Goal: Use online tool/utility: Utilize a website feature to perform a specific function

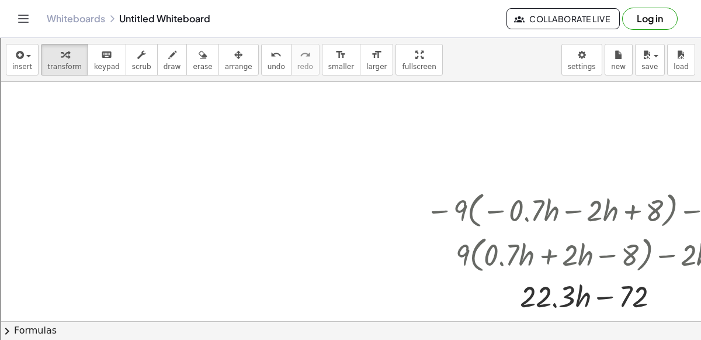
scroll to position [0, 63]
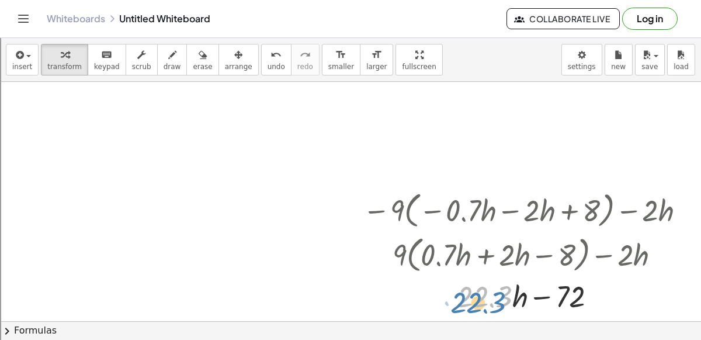
drag, startPoint x: 479, startPoint y: 293, endPoint x: 472, endPoint y: 297, distance: 8.6
click at [472, 297] on div at bounding box center [526, 295] width 338 height 40
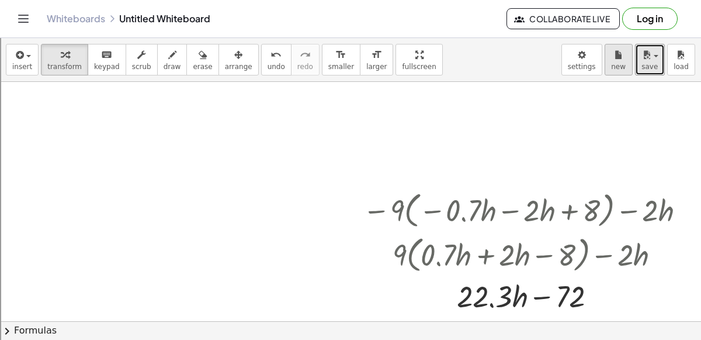
drag, startPoint x: 639, startPoint y: 64, endPoint x: 617, endPoint y: 51, distance: 25.7
click at [617, 51] on div "insert select one: Math Expression Function Text Youtube Video Graphing Geometr…" at bounding box center [350, 60] width 701 height 44
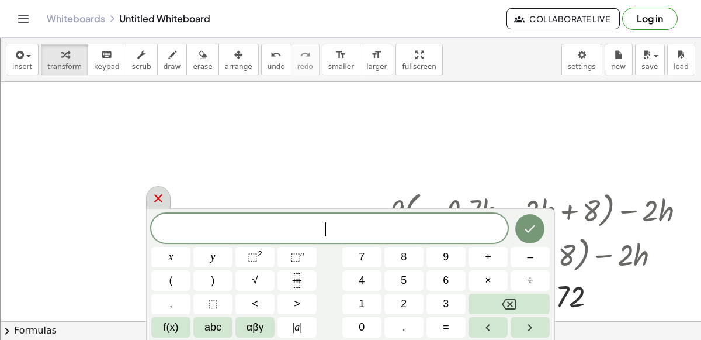
click at [152, 195] on icon at bounding box center [158, 198] width 14 height 14
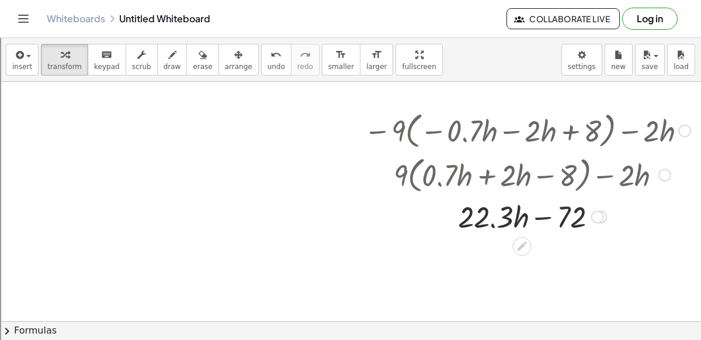
scroll to position [78, 61]
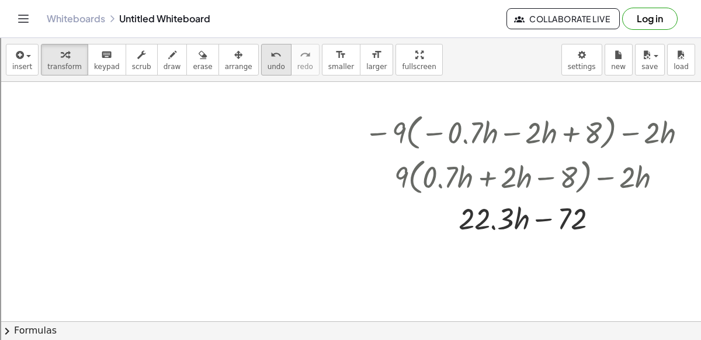
click at [268, 68] on span "undo" at bounding box center [277, 67] width 18 height 8
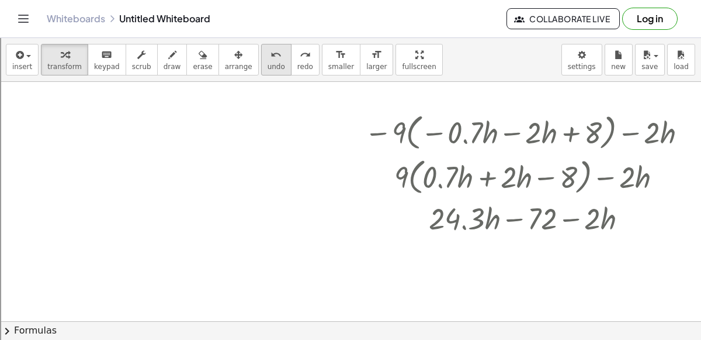
click at [268, 68] on span "undo" at bounding box center [277, 67] width 18 height 8
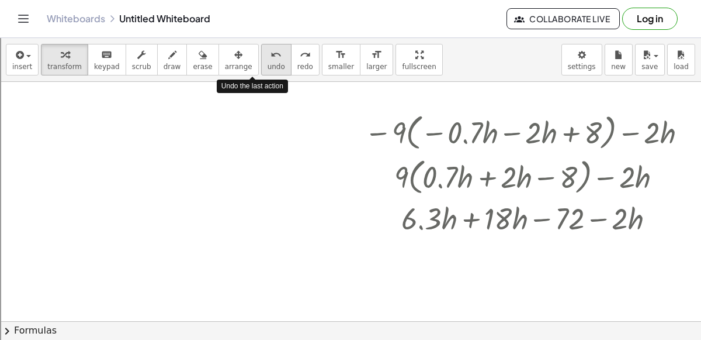
click at [268, 68] on span "undo" at bounding box center [277, 67] width 18 height 8
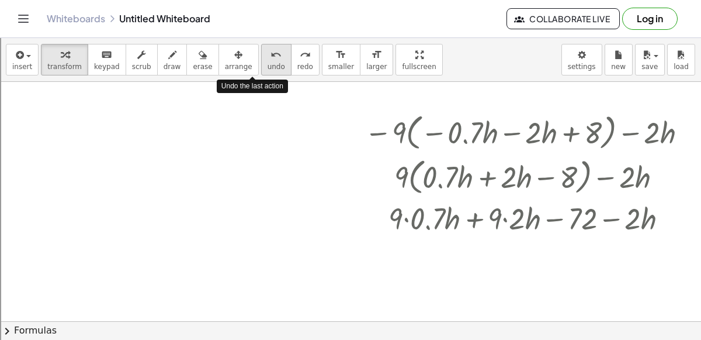
click at [268, 68] on span "undo" at bounding box center [277, 67] width 18 height 8
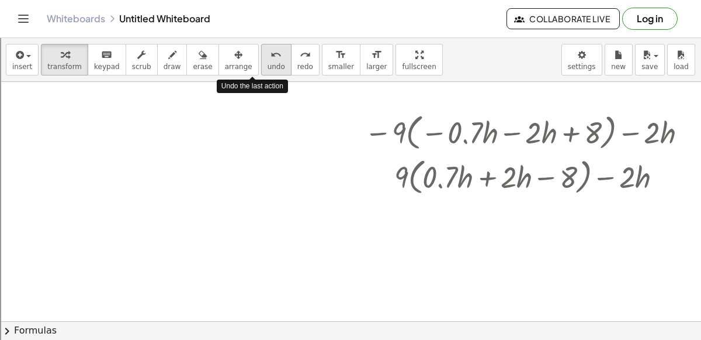
click at [268, 68] on span "undo" at bounding box center [277, 67] width 18 height 8
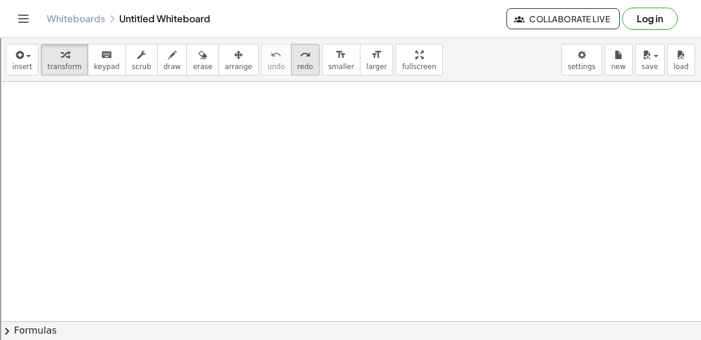
click at [291, 56] on button "redo redo" at bounding box center [305, 60] width 29 height 32
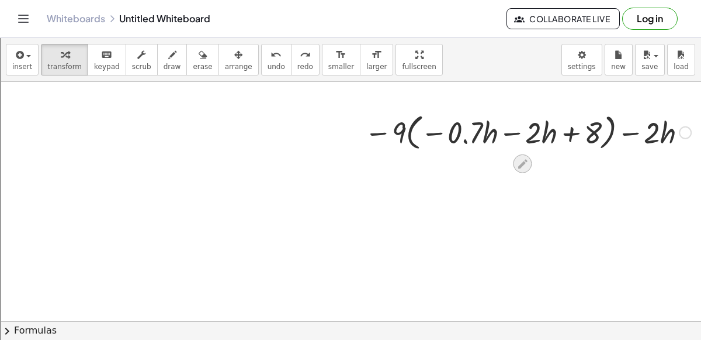
click at [522, 158] on icon at bounding box center [523, 164] width 12 height 12
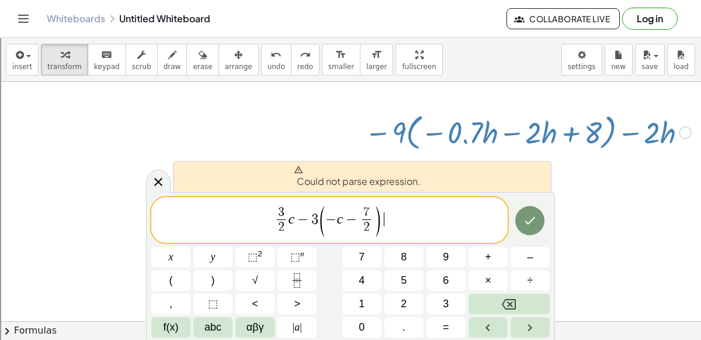
click at [311, 221] on span "3" at bounding box center [314, 219] width 7 height 14
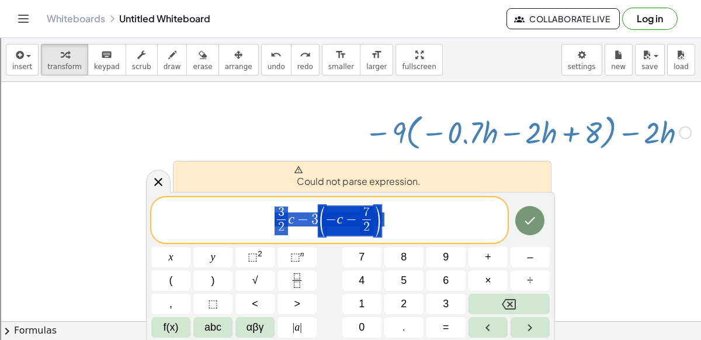
drag, startPoint x: 400, startPoint y: 218, endPoint x: 224, endPoint y: 218, distance: 175.3
click at [224, 218] on span "3 2 ​ c − 3 ( − c − 7 2 ​ )" at bounding box center [329, 220] width 356 height 33
click at [157, 179] on icon at bounding box center [158, 182] width 14 height 14
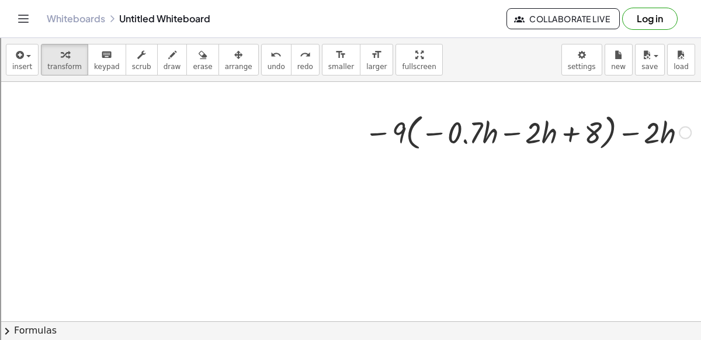
drag, startPoint x: 157, startPoint y: 179, endPoint x: 265, endPoint y: 166, distance: 108.9
click at [265, 166] on div at bounding box center [321, 282] width 764 height 556
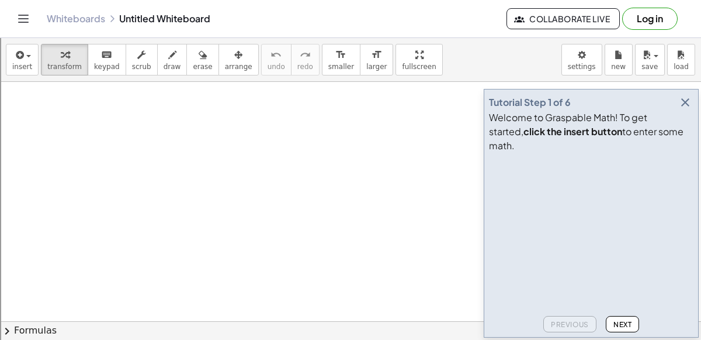
click at [690, 109] on icon "button" at bounding box center [685, 102] width 14 height 14
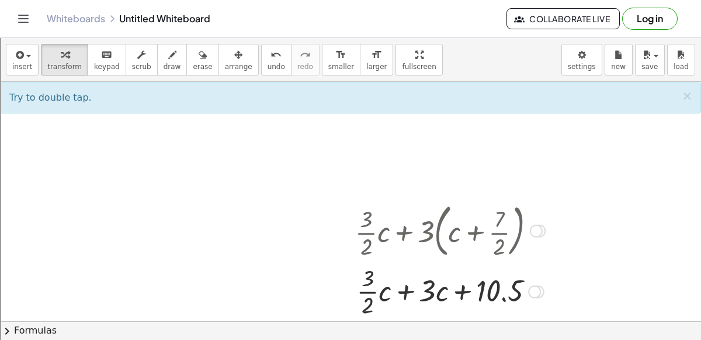
click at [405, 290] on div at bounding box center [450, 290] width 202 height 58
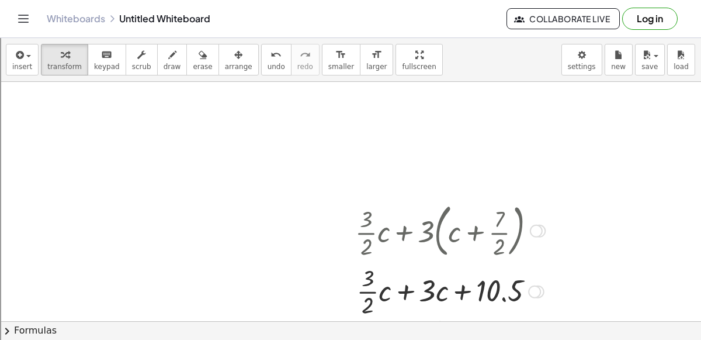
click at [405, 290] on div at bounding box center [450, 290] width 202 height 58
drag, startPoint x: 405, startPoint y: 290, endPoint x: 330, endPoint y: 283, distance: 75.7
click at [400, 293] on div at bounding box center [450, 290] width 202 height 58
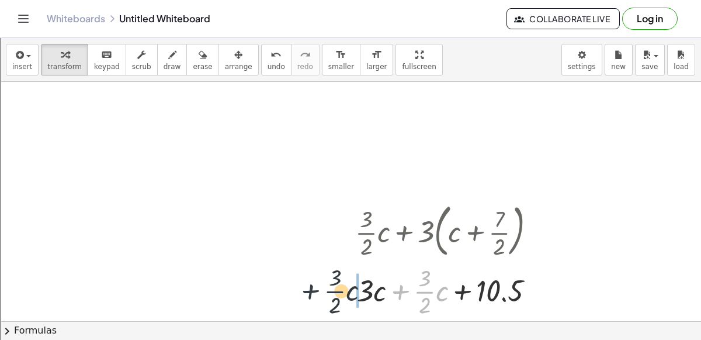
drag, startPoint x: 399, startPoint y: 289, endPoint x: 290, endPoint y: 290, distance: 109.3
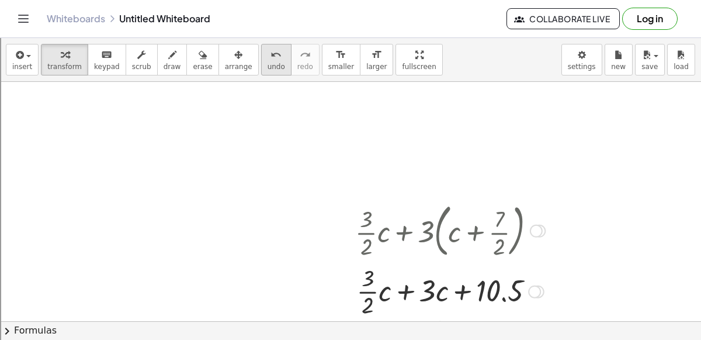
click at [271, 53] on icon "undo" at bounding box center [276, 55] width 11 height 14
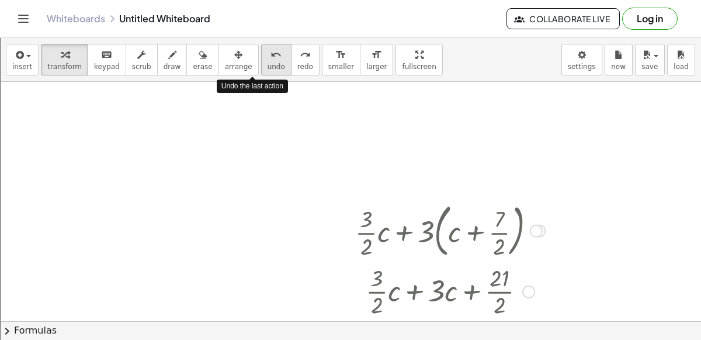
click at [271, 53] on icon "undo" at bounding box center [276, 55] width 11 height 14
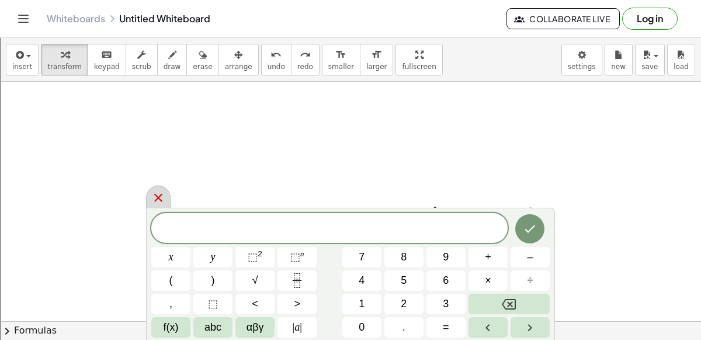
click at [155, 192] on icon at bounding box center [158, 197] width 14 height 14
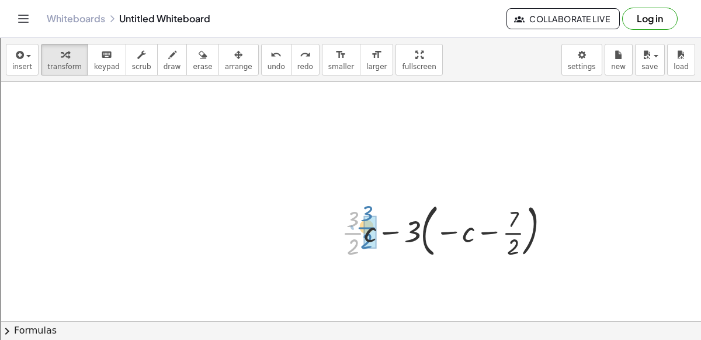
drag, startPoint x: 349, startPoint y: 229, endPoint x: 353, endPoint y: 220, distance: 9.4
click at [353, 220] on div at bounding box center [450, 229] width 229 height 63
drag, startPoint x: 390, startPoint y: 232, endPoint x: 383, endPoint y: 231, distance: 6.5
click at [383, 231] on div at bounding box center [450, 229] width 229 height 63
drag, startPoint x: 408, startPoint y: 230, endPoint x: 458, endPoint y: 230, distance: 50.3
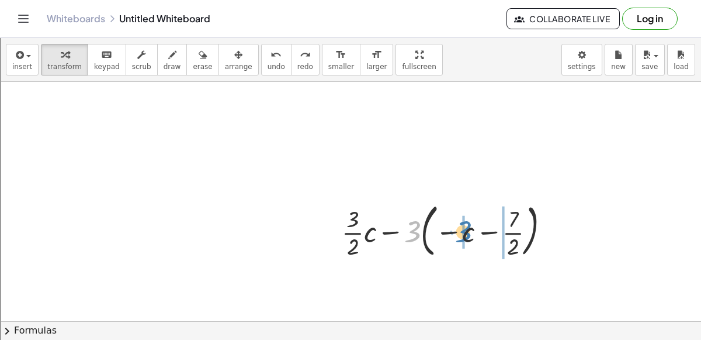
click at [458, 230] on div at bounding box center [450, 229] width 229 height 63
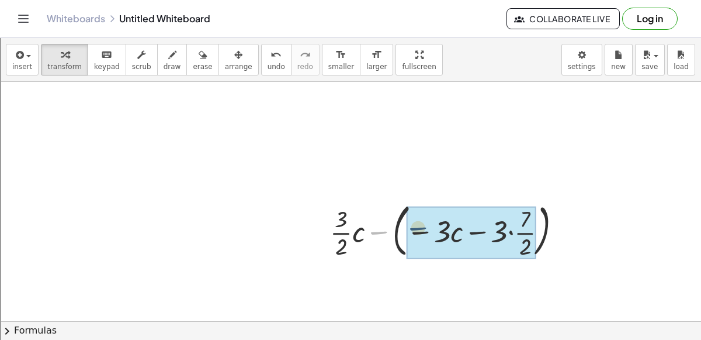
drag, startPoint x: 374, startPoint y: 231, endPoint x: 417, endPoint y: 231, distance: 43.2
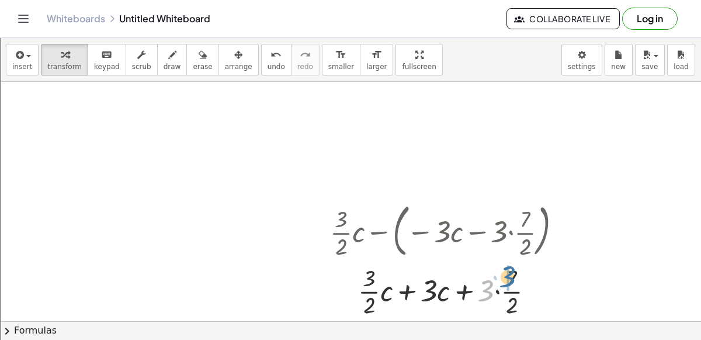
drag, startPoint x: 489, startPoint y: 287, endPoint x: 513, endPoint y: 273, distance: 27.8
click at [513, 273] on div at bounding box center [450, 290] width 252 height 58
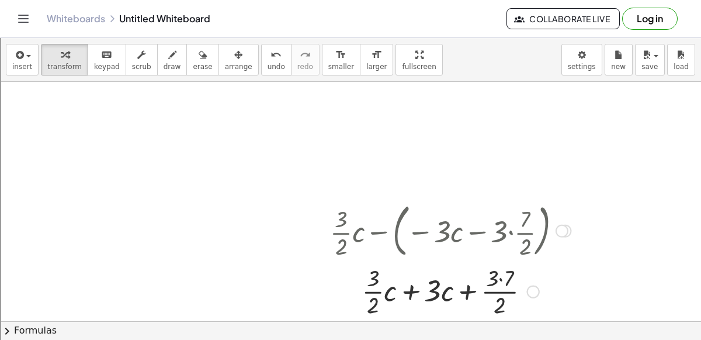
click at [497, 280] on div at bounding box center [450, 290] width 252 height 58
click at [501, 278] on div at bounding box center [450, 290] width 252 height 58
click at [498, 293] on div at bounding box center [450, 290] width 252 height 58
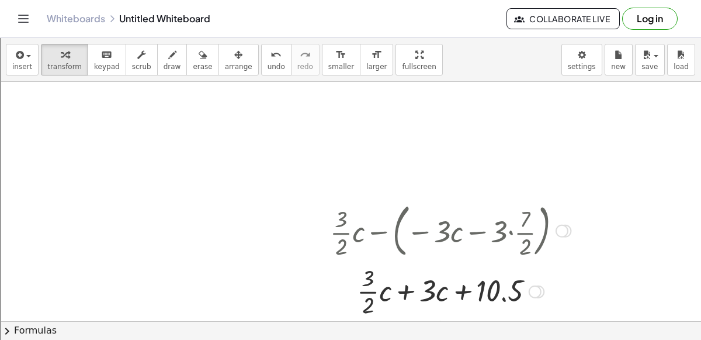
click at [403, 289] on div at bounding box center [450, 290] width 252 height 58
click at [271, 60] on icon "undo" at bounding box center [276, 55] width 11 height 14
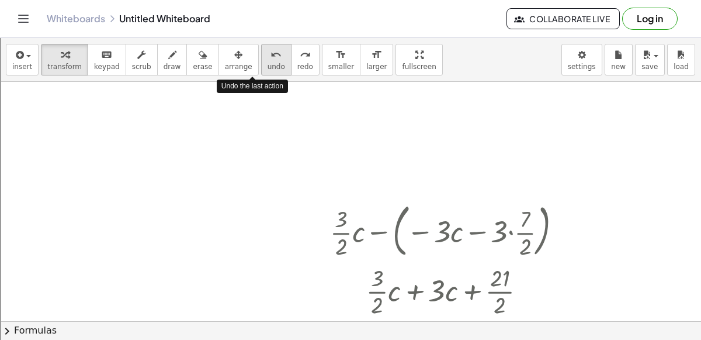
click at [271, 60] on icon "undo" at bounding box center [276, 55] width 11 height 14
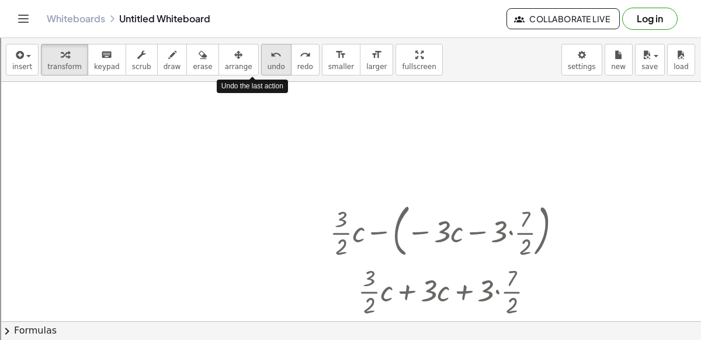
click at [271, 60] on icon "undo" at bounding box center [276, 55] width 11 height 14
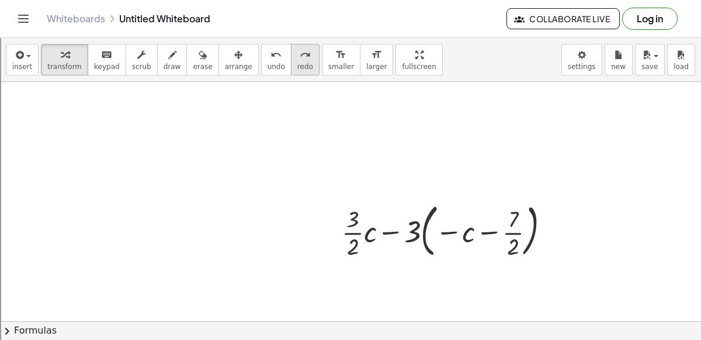
click at [291, 65] on button "redo redo" at bounding box center [305, 60] width 29 height 32
click at [444, 275] on icon at bounding box center [440, 271] width 12 height 12
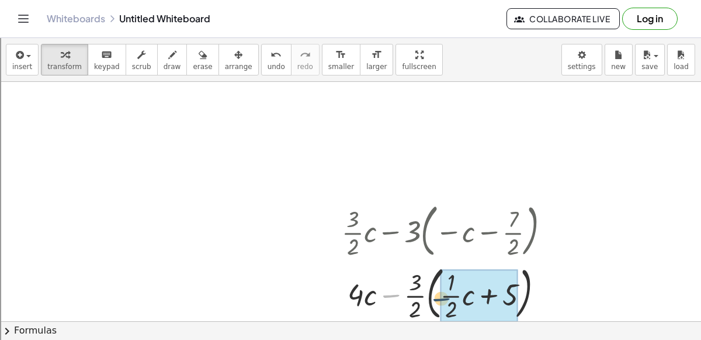
drag, startPoint x: 396, startPoint y: 297, endPoint x: 476, endPoint y: 295, distance: 80.7
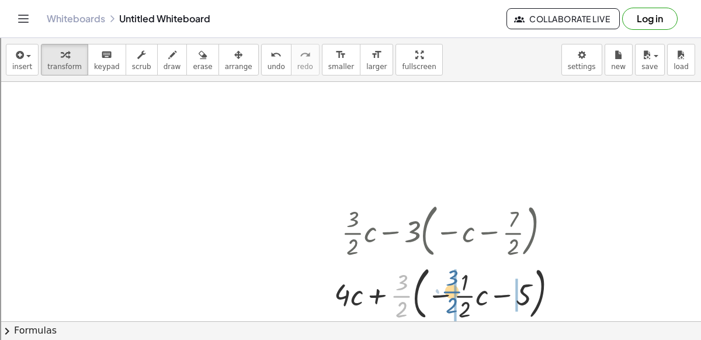
drag, startPoint x: 399, startPoint y: 292, endPoint x: 456, endPoint y: 288, distance: 57.4
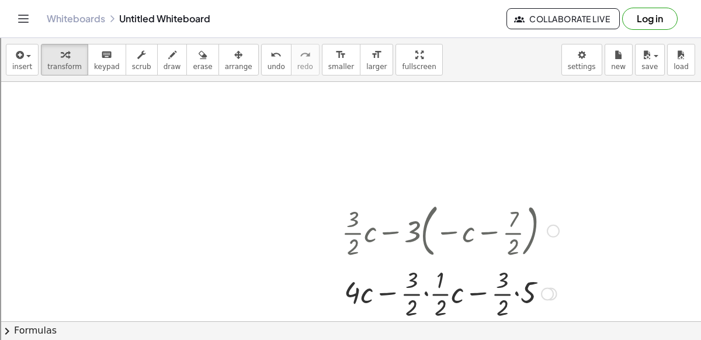
click at [428, 295] on div at bounding box center [450, 292] width 229 height 58
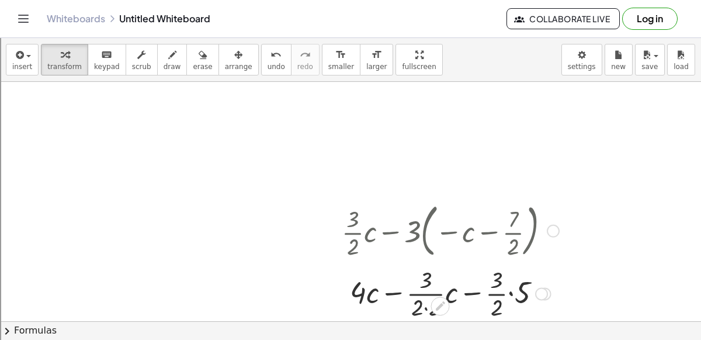
click at [424, 306] on div at bounding box center [450, 292] width 229 height 58
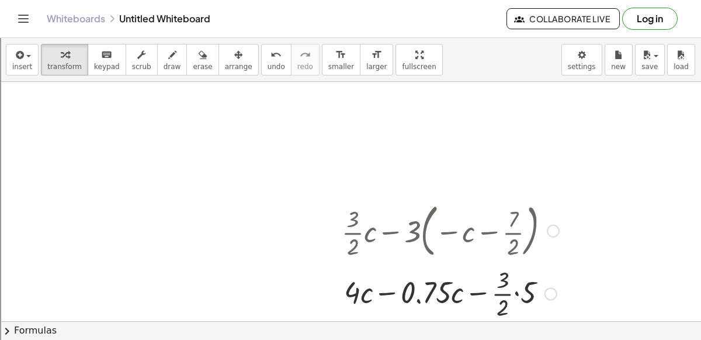
click at [515, 290] on div at bounding box center [450, 292] width 229 height 58
click at [511, 286] on div at bounding box center [450, 292] width 229 height 58
click at [511, 279] on div at bounding box center [450, 292] width 229 height 58
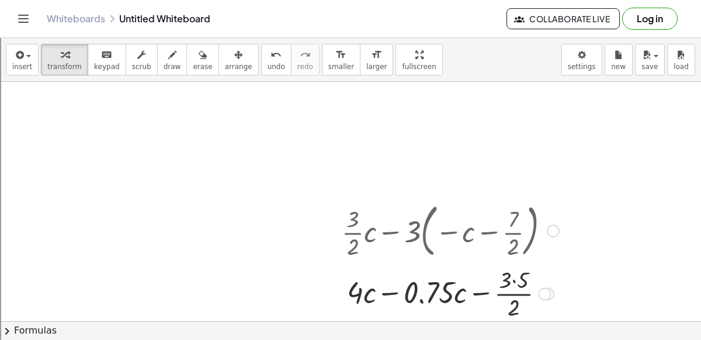
click at [511, 279] on div at bounding box center [450, 292] width 229 height 58
click at [512, 278] on div at bounding box center [450, 292] width 229 height 58
click at [360, 292] on div at bounding box center [450, 292] width 229 height 58
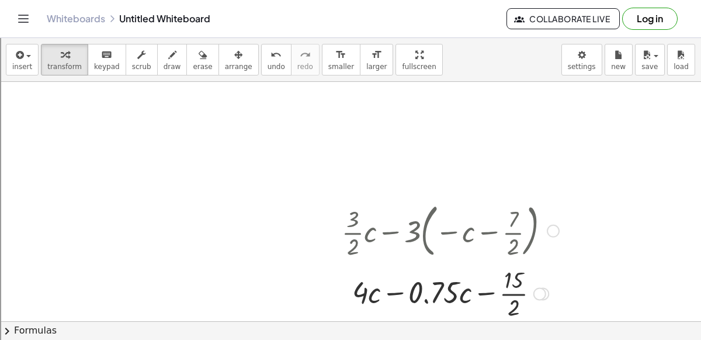
click at [389, 290] on div at bounding box center [450, 292] width 229 height 58
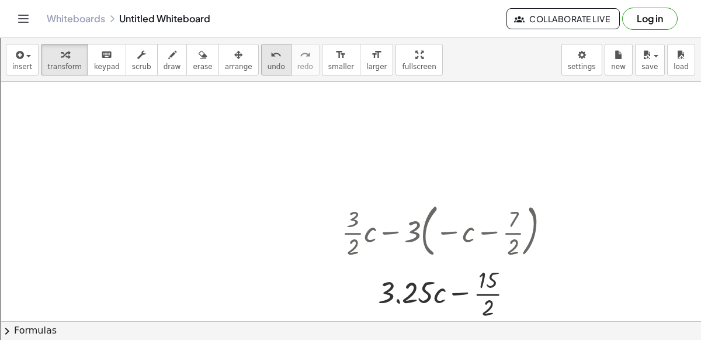
click at [271, 56] on icon "undo" at bounding box center [276, 55] width 11 height 14
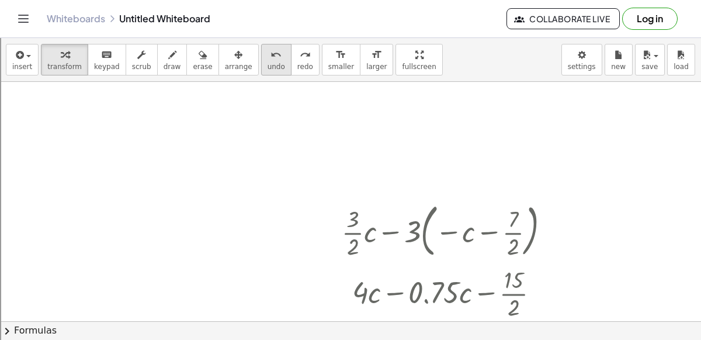
click at [271, 56] on icon "undo" at bounding box center [276, 55] width 11 height 14
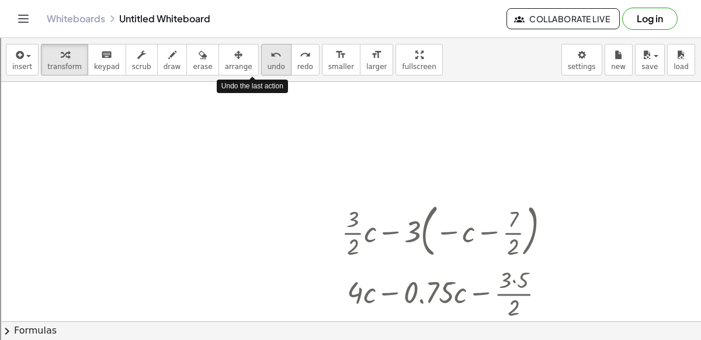
click at [271, 56] on icon "undo" at bounding box center [276, 55] width 11 height 14
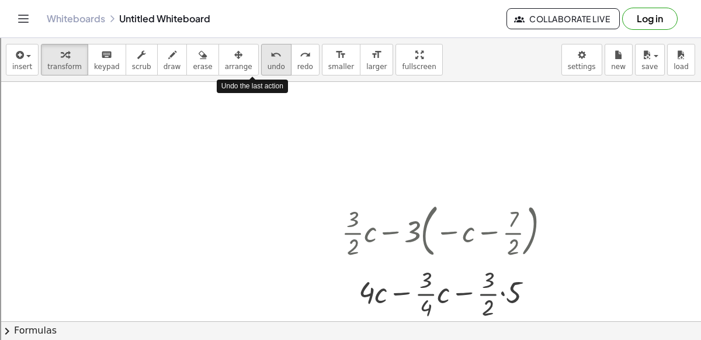
click at [271, 56] on icon "undo" at bounding box center [276, 55] width 11 height 14
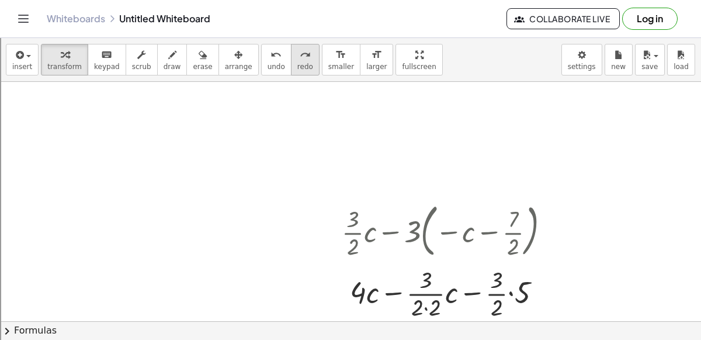
click at [291, 49] on button "redo redo" at bounding box center [305, 60] width 29 height 32
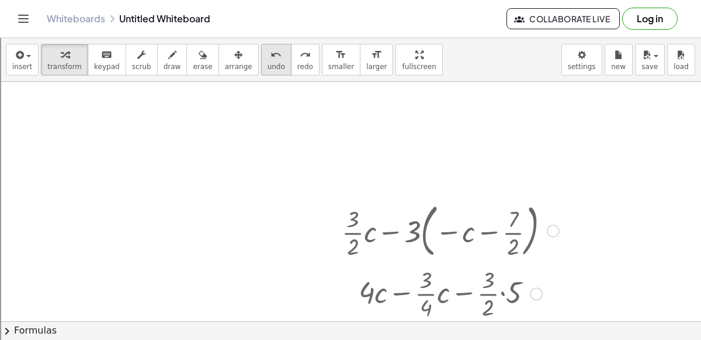
click at [271, 60] on icon "undo" at bounding box center [276, 55] width 11 height 14
click at [404, 294] on div at bounding box center [451, 292] width 200 height 58
drag, startPoint x: 369, startPoint y: 290, endPoint x: 380, endPoint y: 289, distance: 11.7
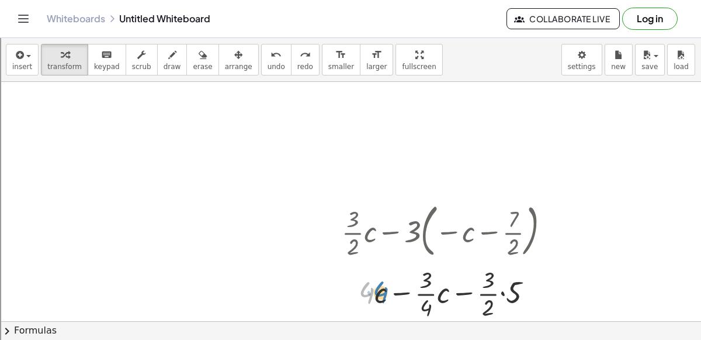
click at [380, 289] on div at bounding box center [451, 292] width 200 height 58
click at [424, 289] on div at bounding box center [451, 292] width 200 height 58
click at [424, 289] on div at bounding box center [450, 292] width 229 height 58
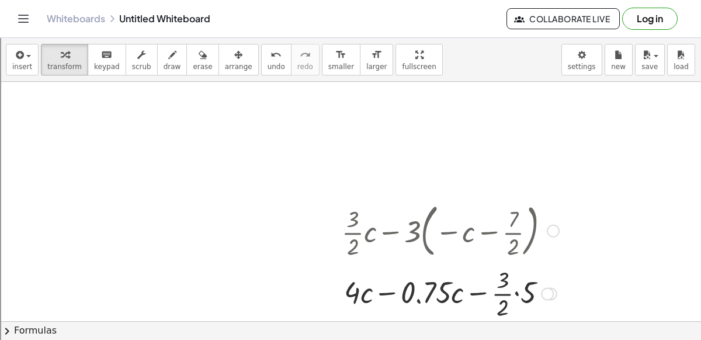
click at [385, 293] on div at bounding box center [450, 292] width 229 height 58
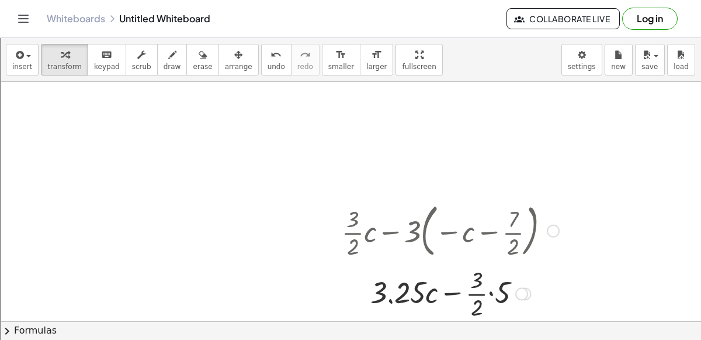
click at [493, 297] on div at bounding box center [450, 292] width 229 height 58
click at [487, 280] on div at bounding box center [450, 292] width 229 height 58
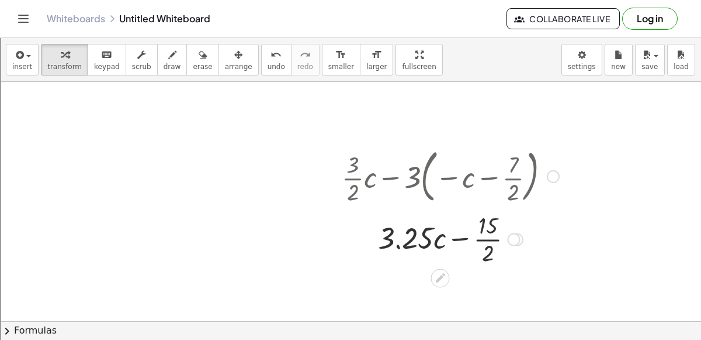
scroll to position [64, 0]
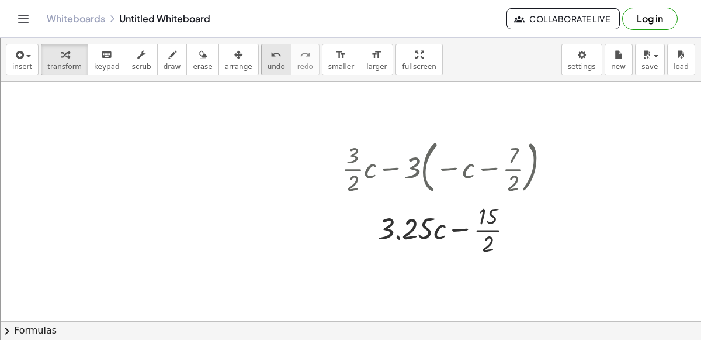
click at [268, 67] on span "undo" at bounding box center [277, 67] width 18 height 8
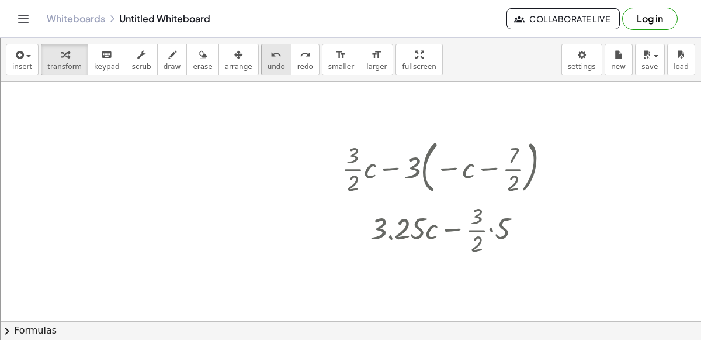
click at [268, 67] on span "undo" at bounding box center [277, 67] width 18 height 8
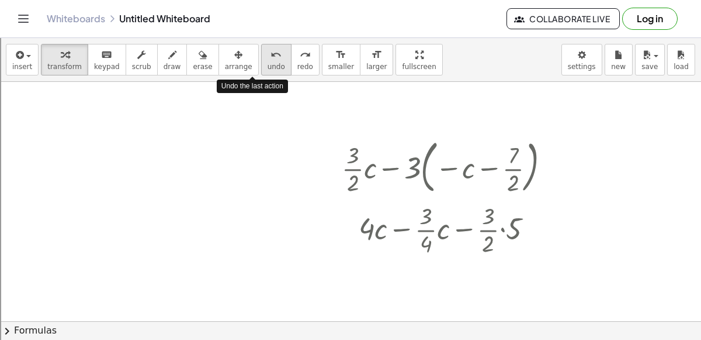
click at [268, 67] on span "undo" at bounding box center [277, 67] width 18 height 8
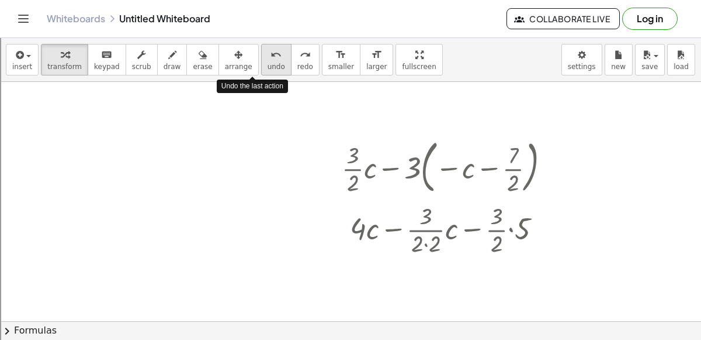
click at [268, 67] on span "undo" at bounding box center [277, 67] width 18 height 8
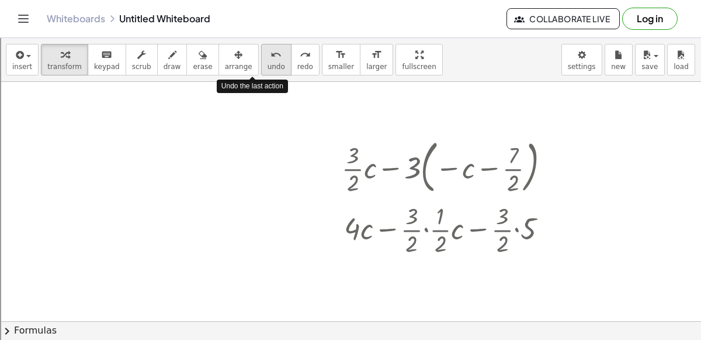
click at [268, 67] on span "undo" at bounding box center [277, 67] width 18 height 8
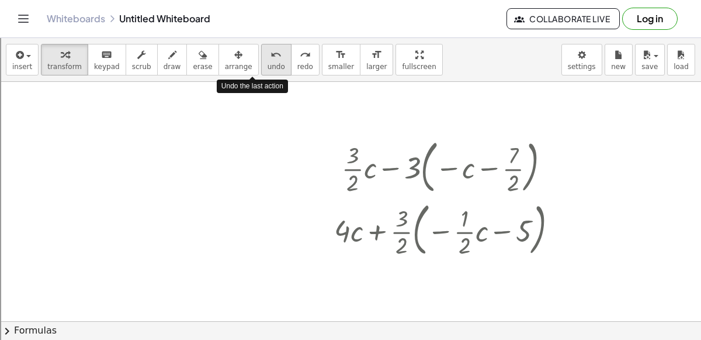
click at [268, 67] on span "undo" at bounding box center [277, 67] width 18 height 8
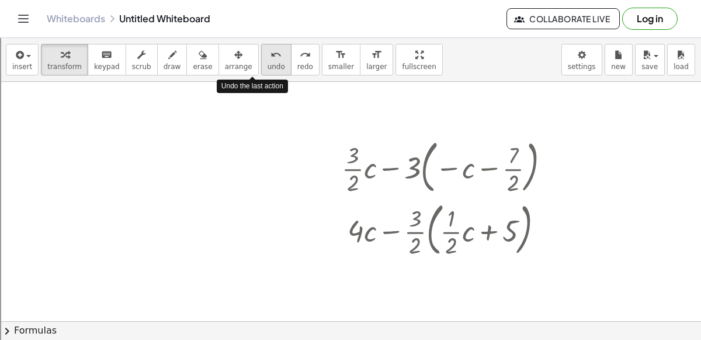
click at [268, 67] on span "undo" at bounding box center [277, 67] width 18 height 8
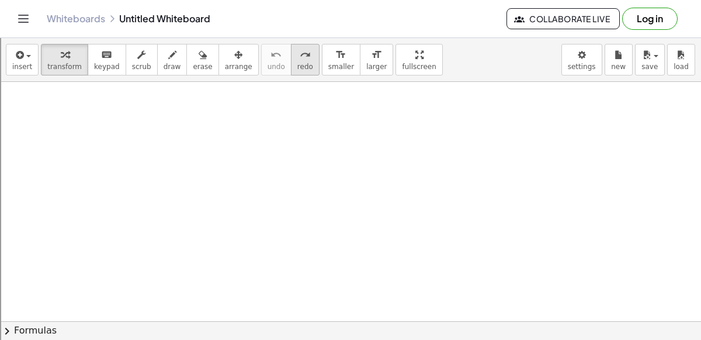
click at [297, 65] on span "redo" at bounding box center [305, 67] width 16 height 8
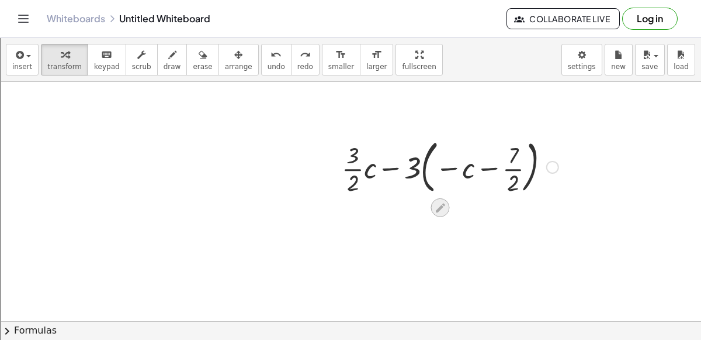
click at [437, 205] on icon at bounding box center [440, 208] width 12 height 12
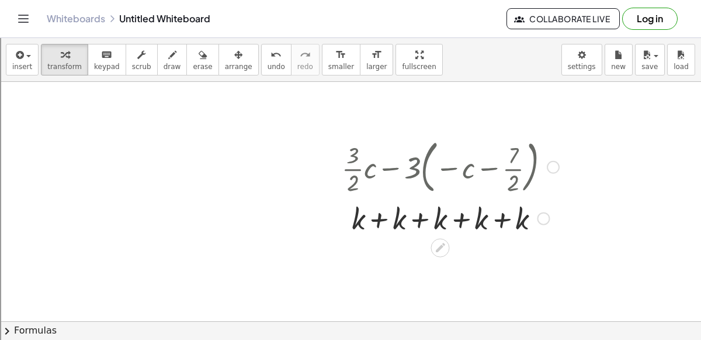
click at [377, 213] on div at bounding box center [450, 217] width 229 height 40
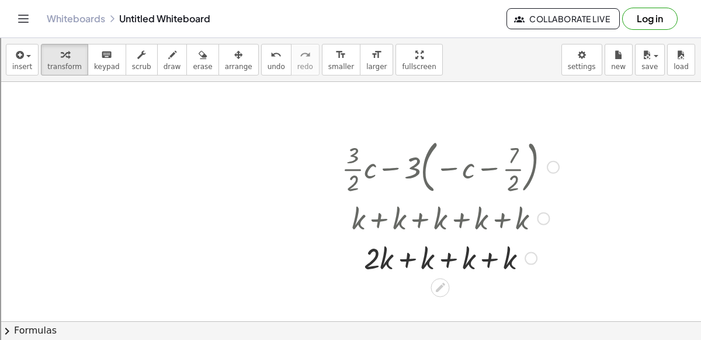
click at [407, 262] on div at bounding box center [450, 257] width 229 height 40
click at [427, 261] on div at bounding box center [450, 257] width 229 height 40
click at [442, 258] on div at bounding box center [450, 257] width 229 height 40
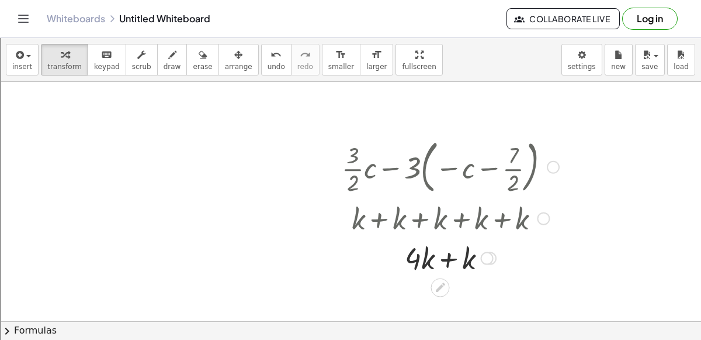
click at [442, 258] on div at bounding box center [450, 257] width 229 height 40
click at [268, 57] on div "undo" at bounding box center [277, 54] width 18 height 14
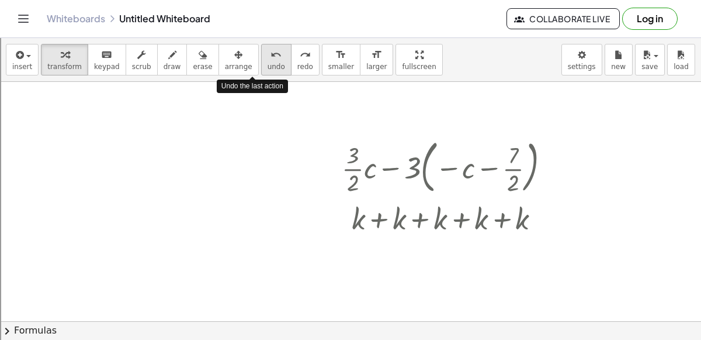
click at [268, 57] on div "undo" at bounding box center [277, 54] width 18 height 14
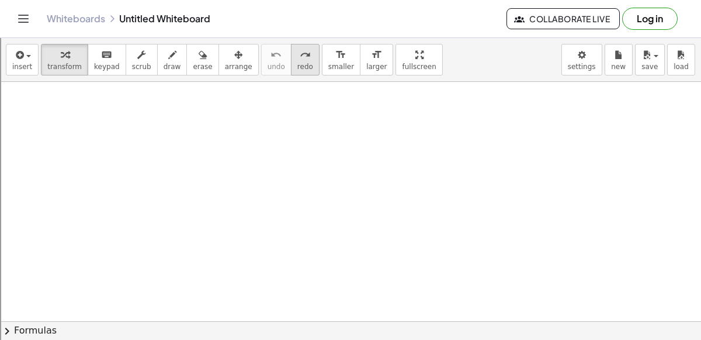
click at [300, 60] on icon "redo" at bounding box center [305, 55] width 11 height 14
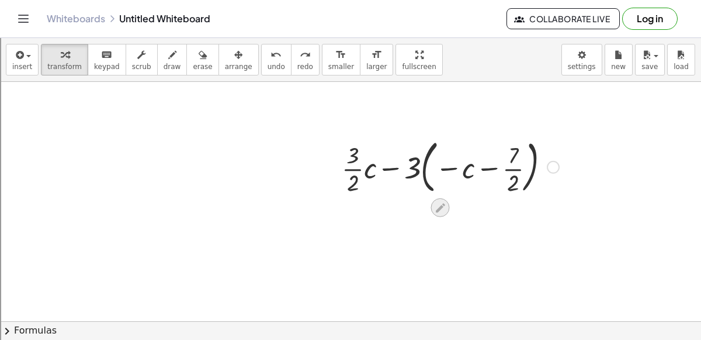
click at [437, 202] on icon at bounding box center [440, 208] width 12 height 12
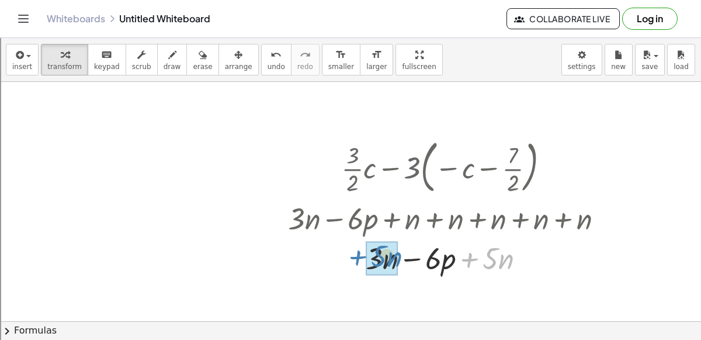
drag, startPoint x: 472, startPoint y: 256, endPoint x: 358, endPoint y: 254, distance: 114.6
click at [358, 254] on div at bounding box center [450, 257] width 336 height 40
